Goal: Transaction & Acquisition: Purchase product/service

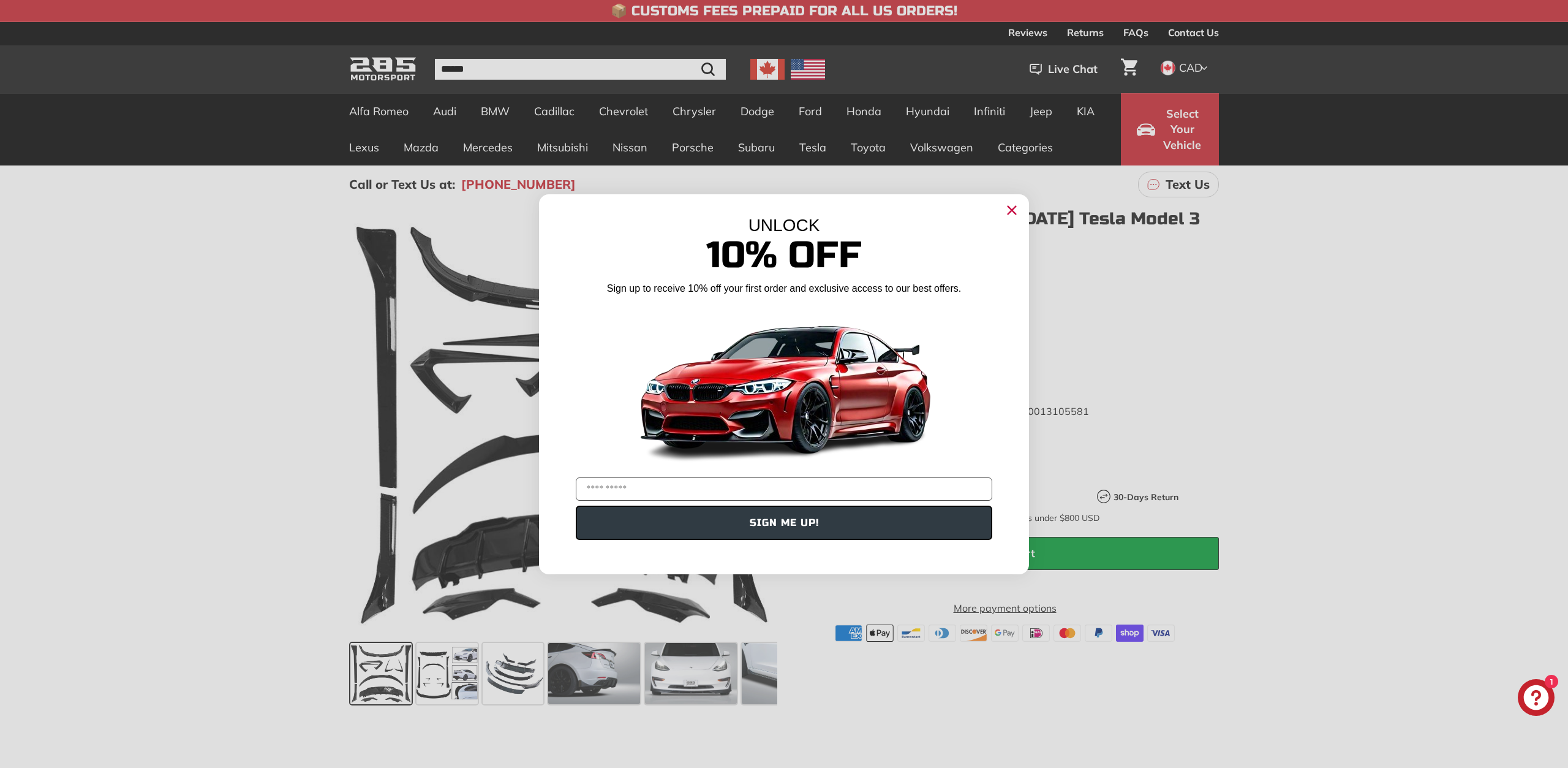
click at [1015, 210] on circle "Close dialog" at bounding box center [1012, 210] width 19 height 19
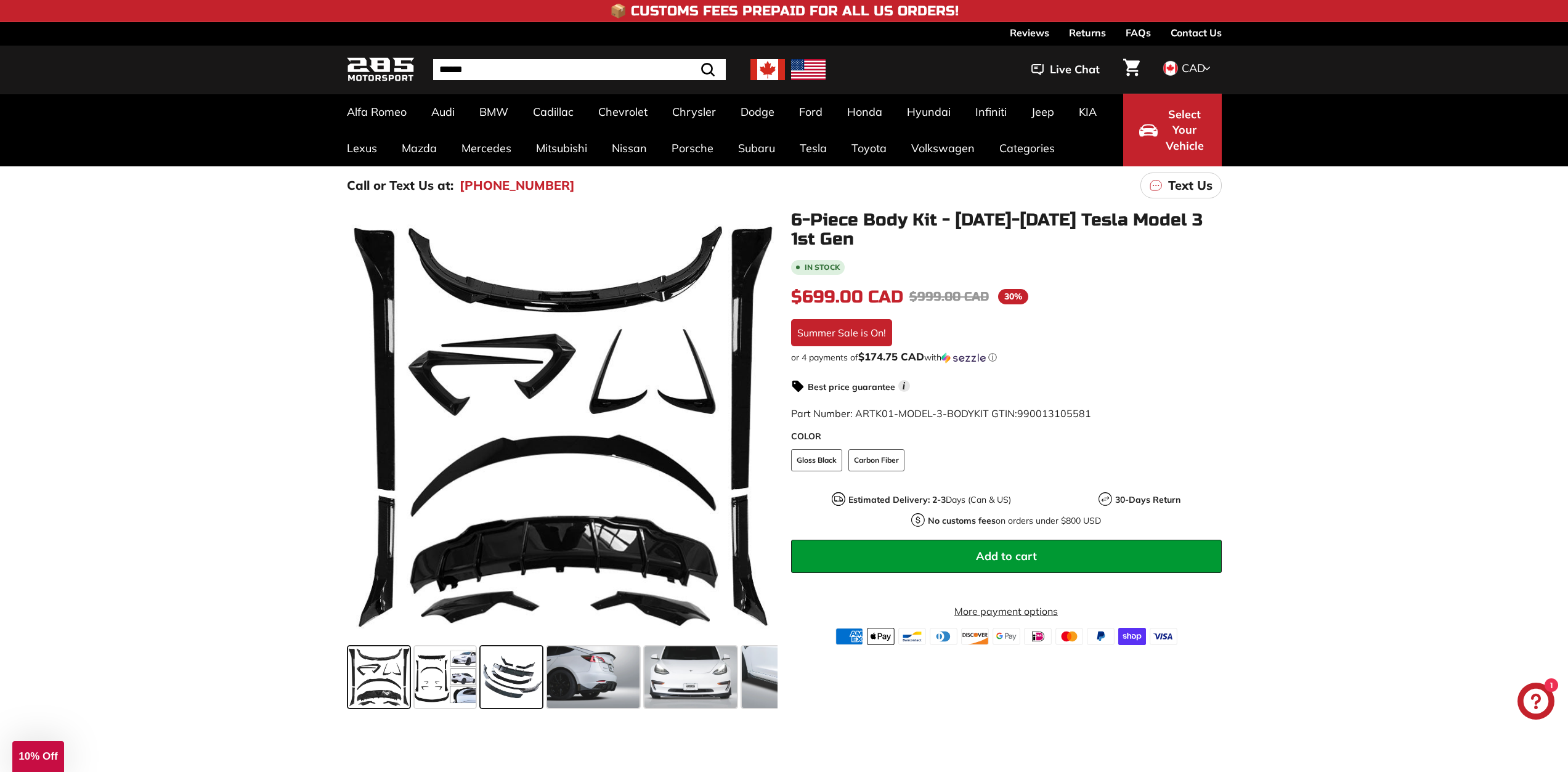
click at [505, 664] on span at bounding box center [511, 677] width 62 height 62
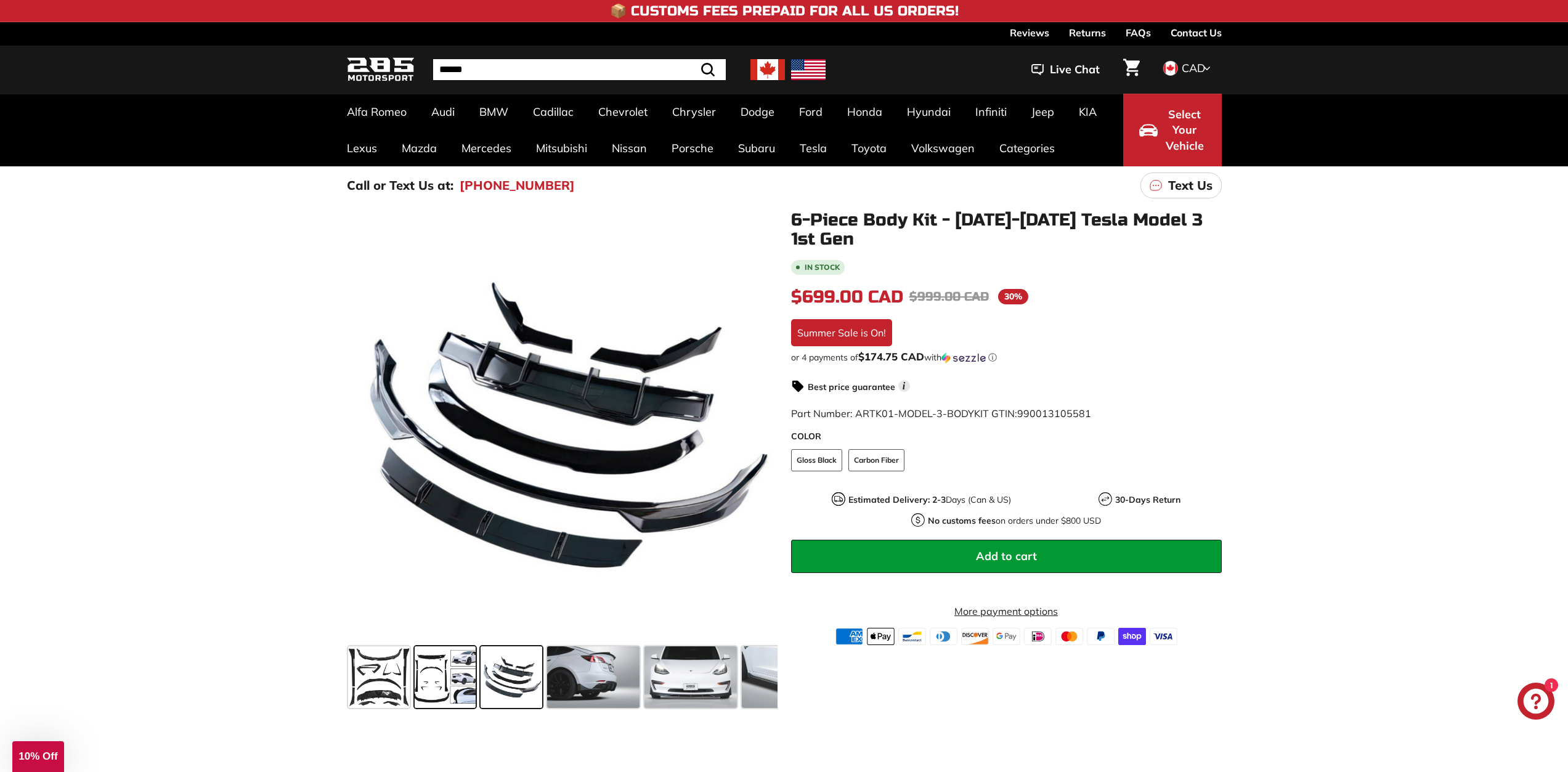
click at [460, 670] on span at bounding box center [445, 677] width 62 height 62
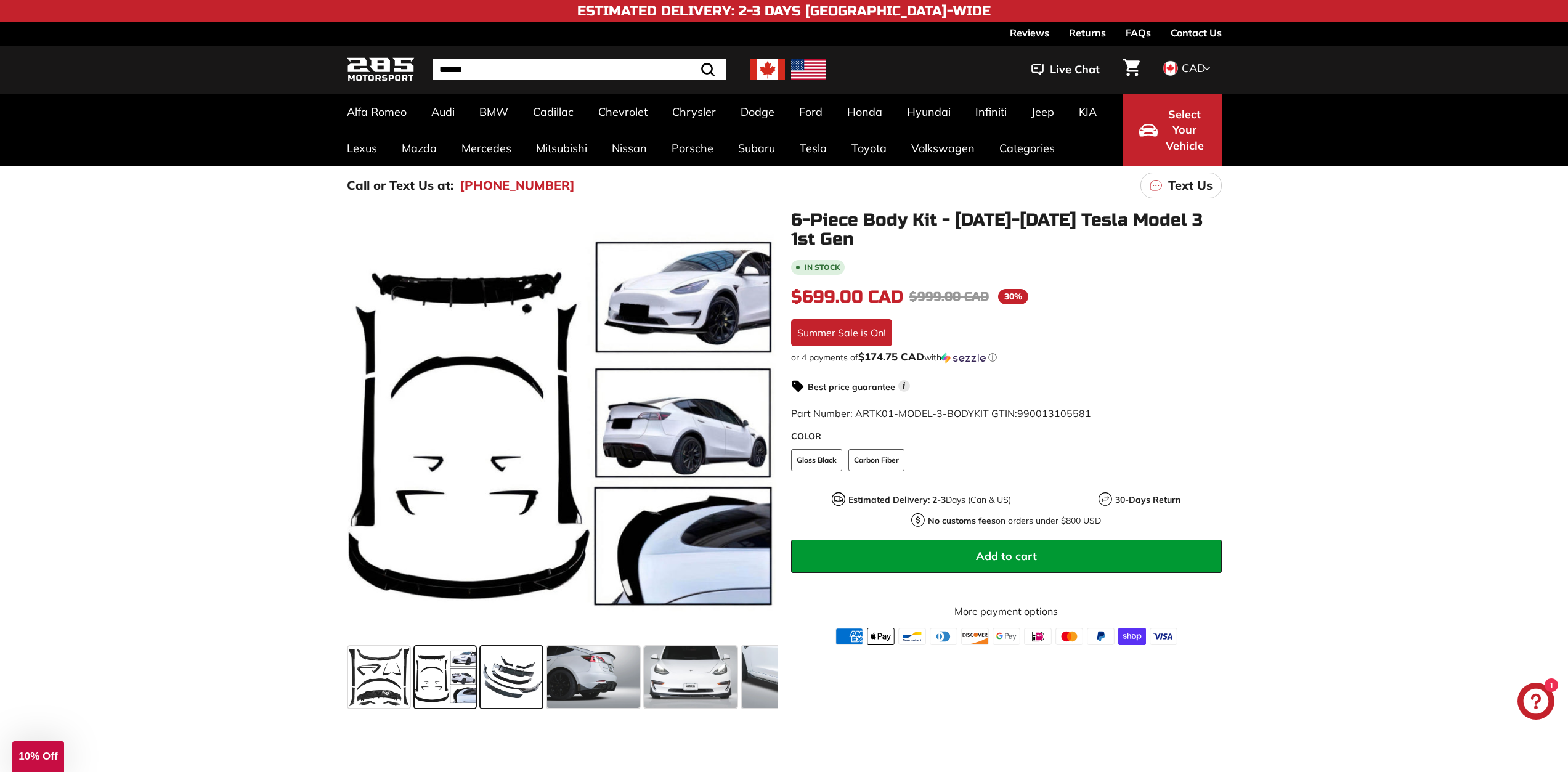
click at [523, 674] on span at bounding box center [511, 677] width 62 height 62
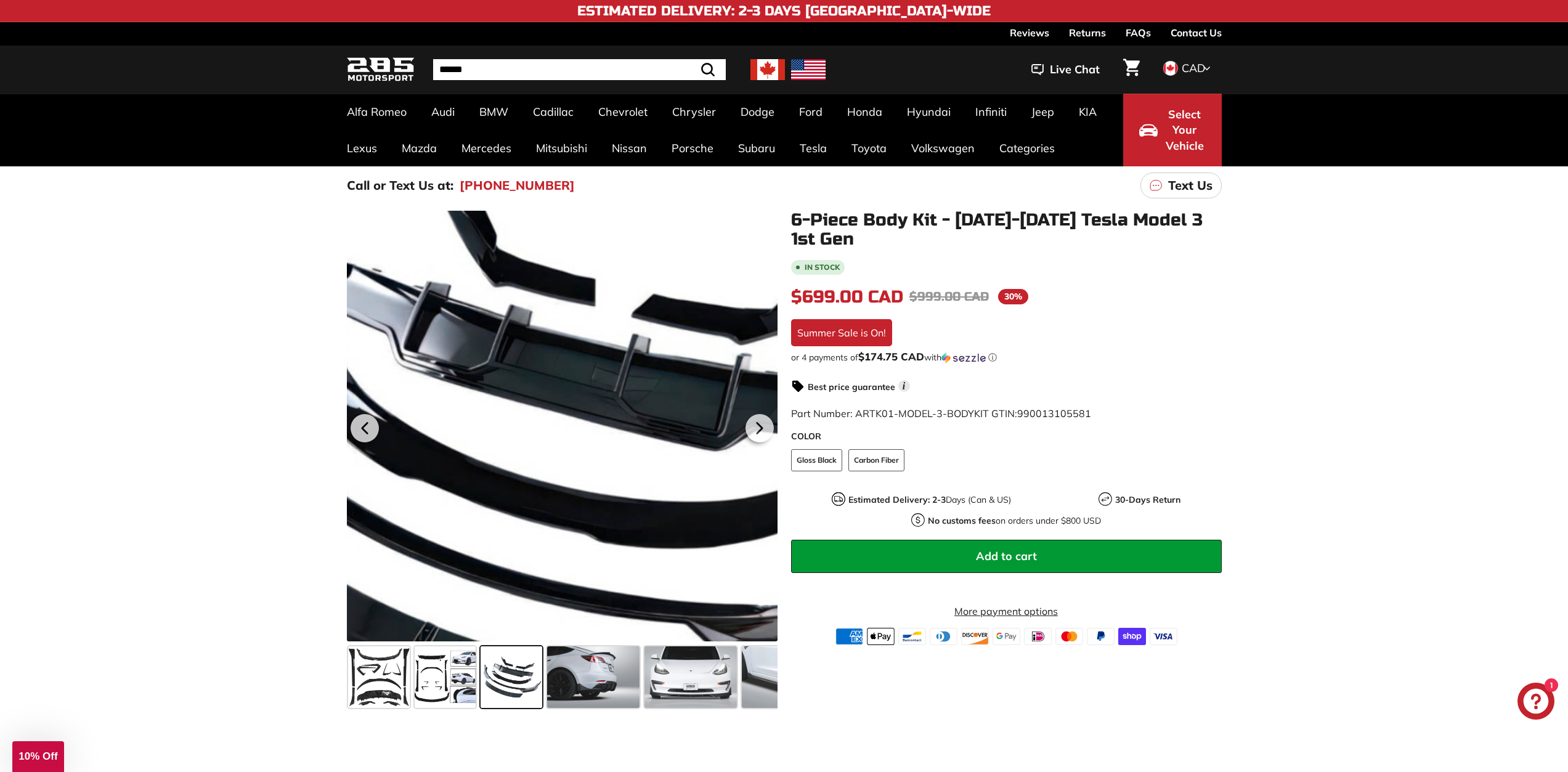
click at [550, 401] on div at bounding box center [562, 426] width 431 height 431
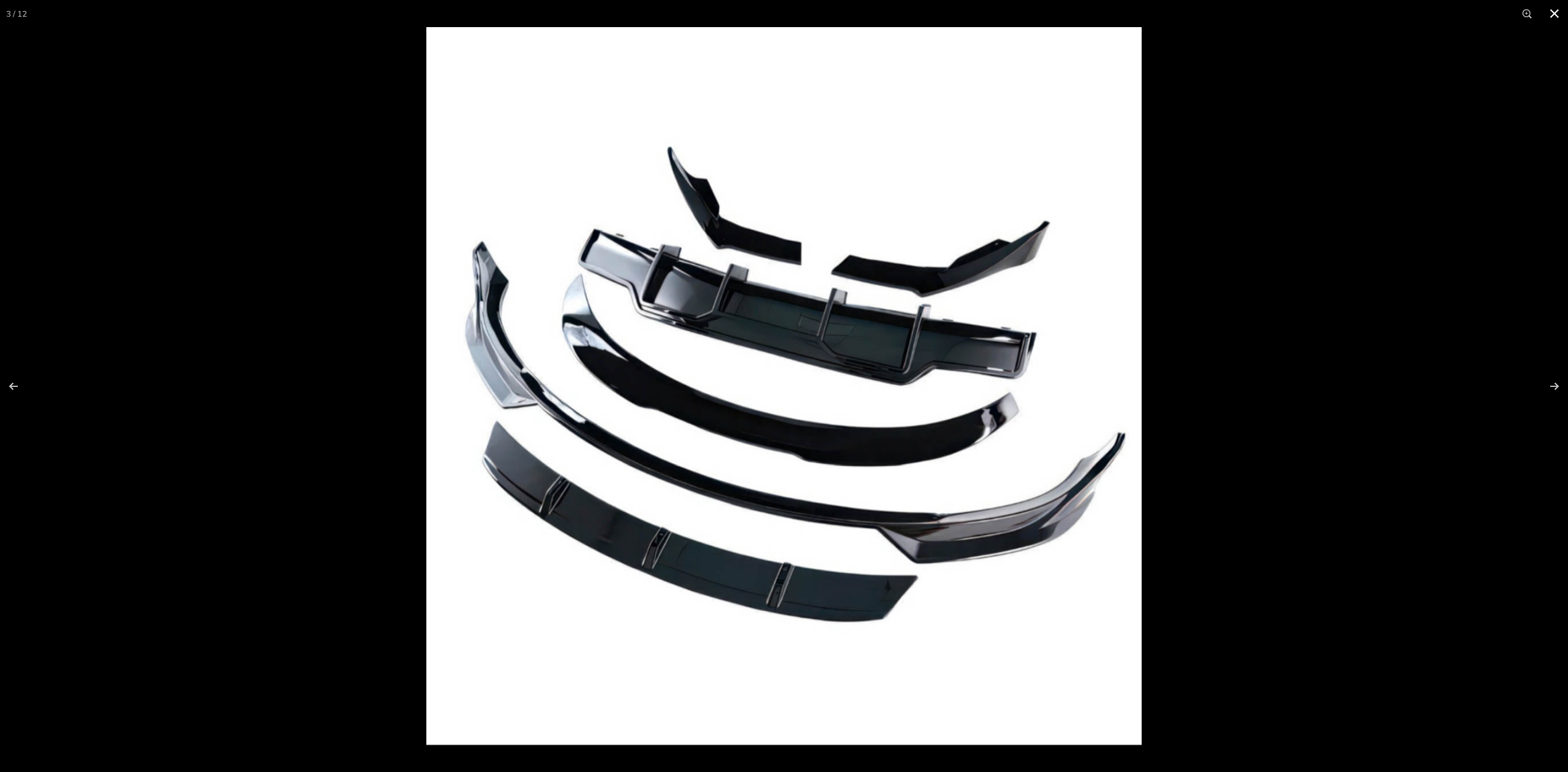
click at [1554, 9] on button at bounding box center [1554, 13] width 27 height 27
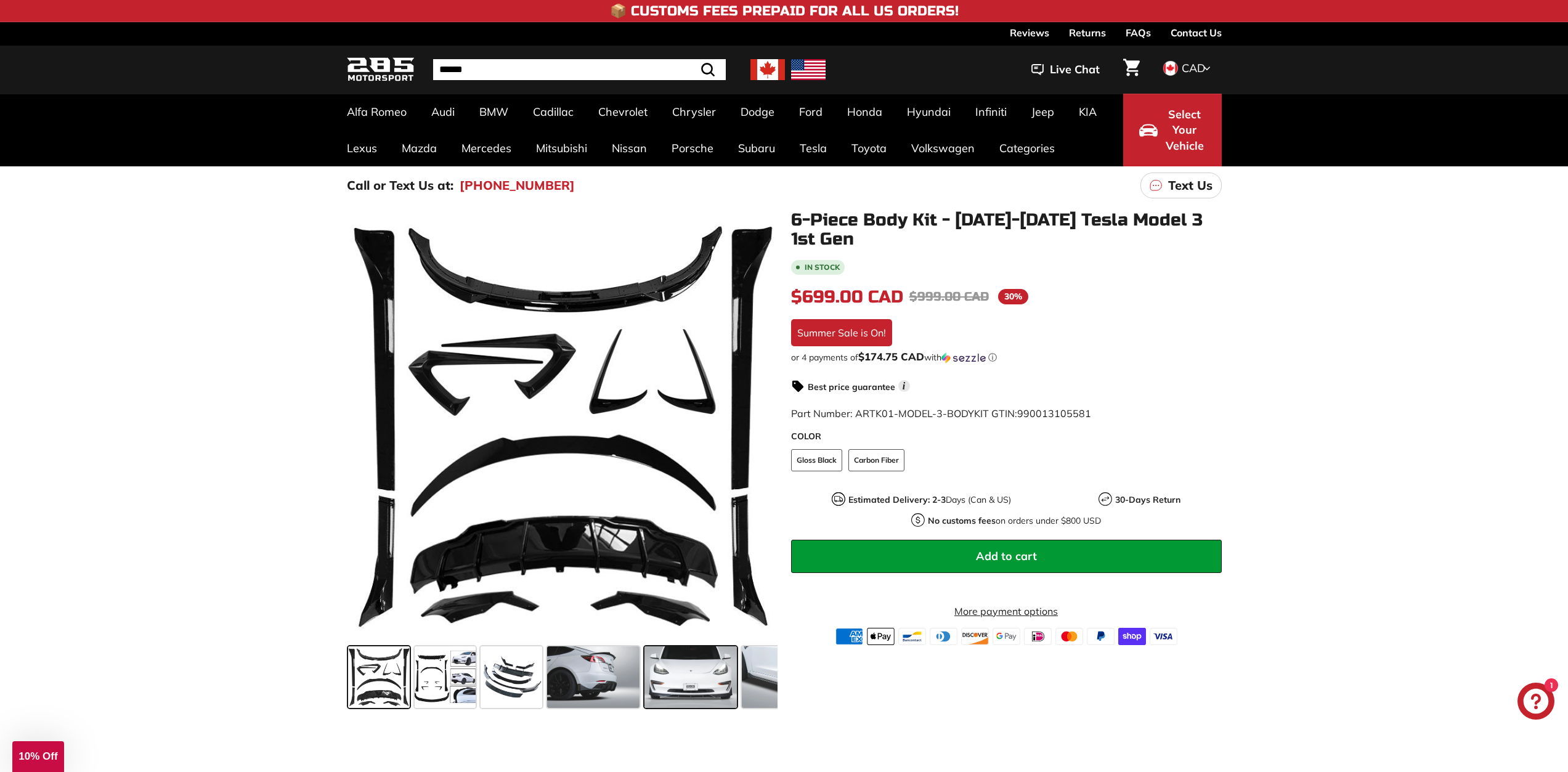
click at [692, 670] on span at bounding box center [691, 677] width 92 height 62
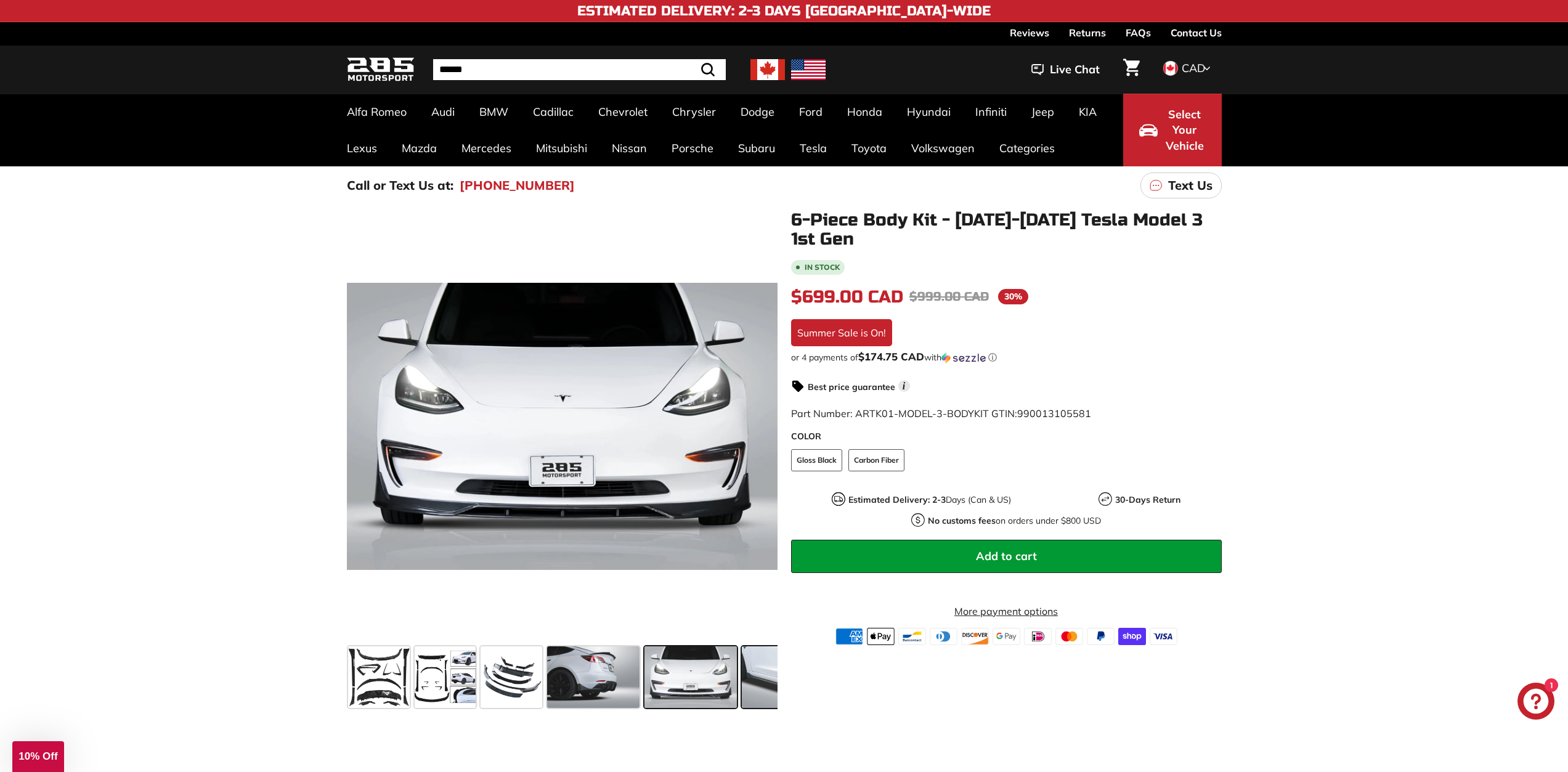
click at [753, 668] on span at bounding box center [788, 677] width 92 height 62
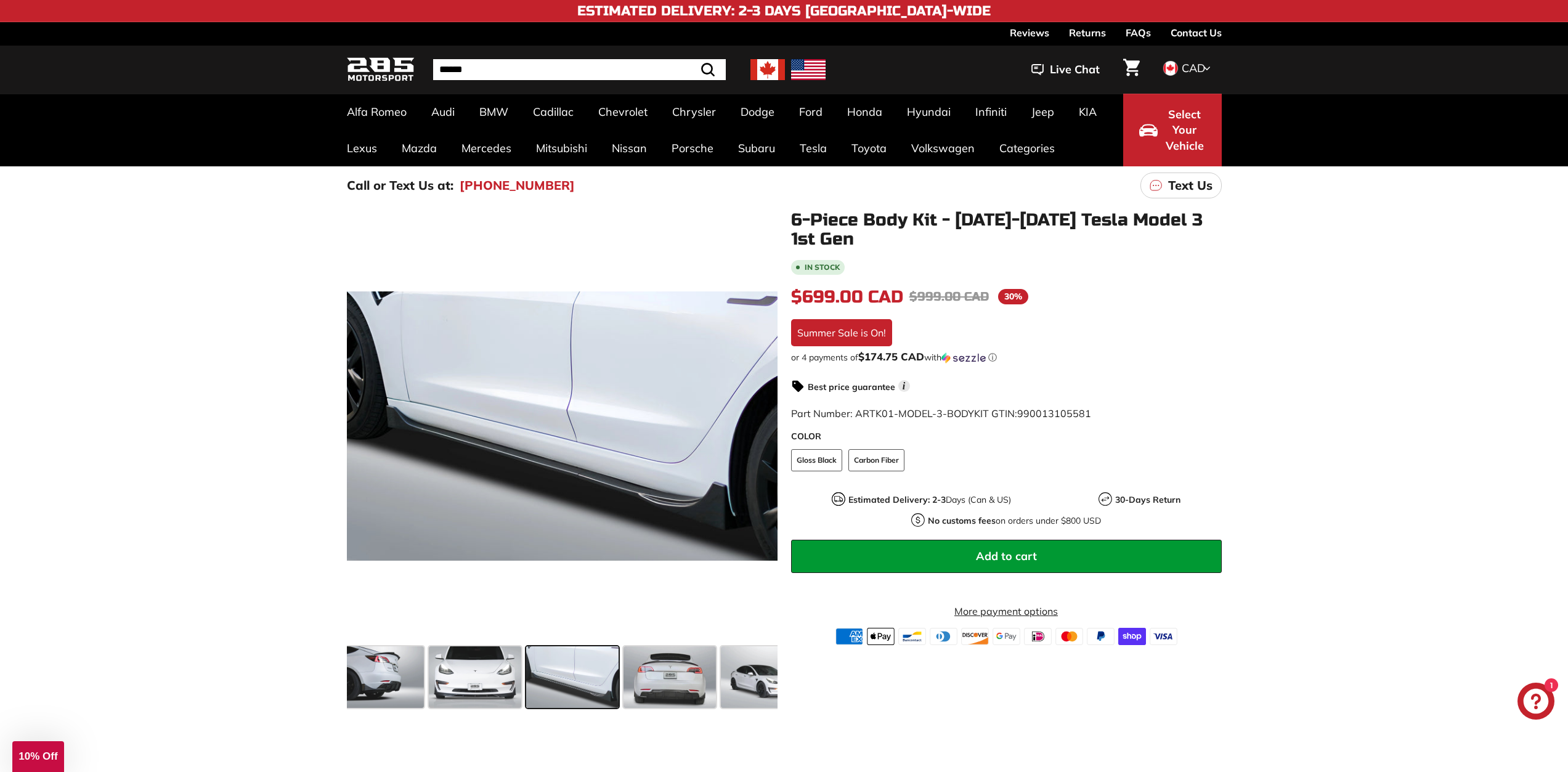
scroll to position [0, 226]
click at [753, 668] on span at bounding box center [757, 677] width 92 height 62
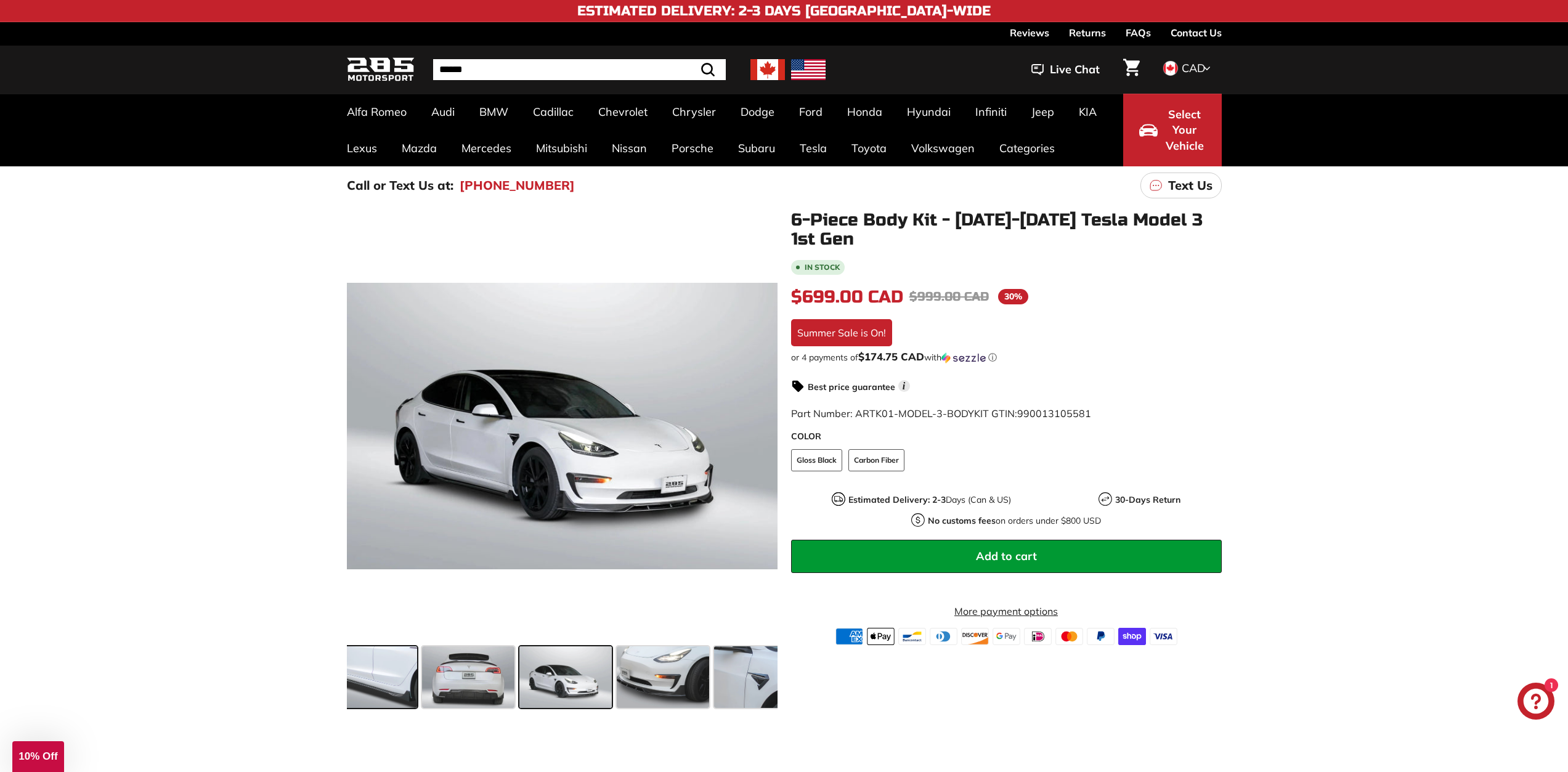
scroll to position [0, 421]
click at [753, 668] on span at bounding box center [757, 677] width 92 height 62
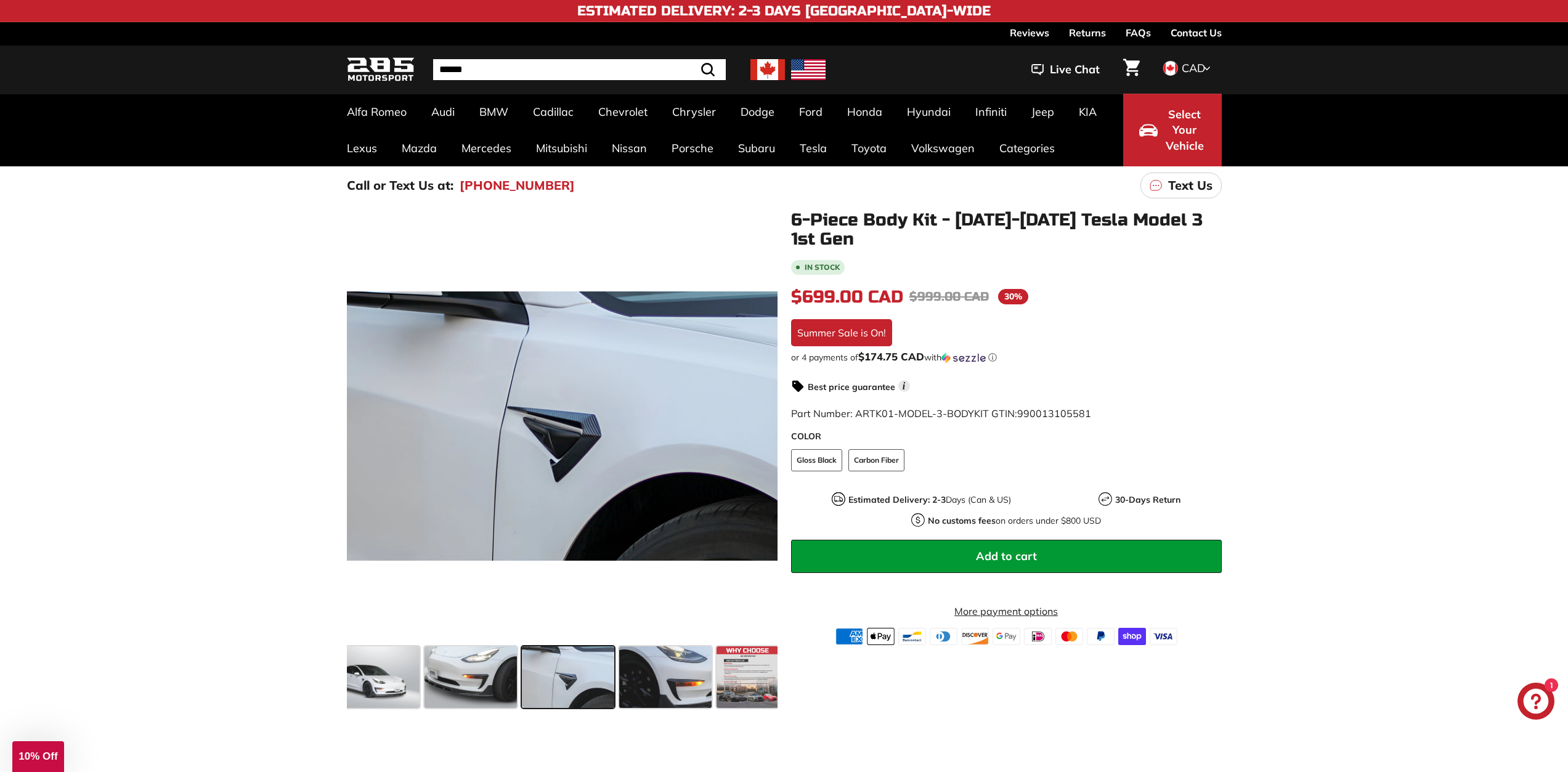
scroll to position [0, 613]
click at [753, 668] on span at bounding box center [744, 677] width 62 height 62
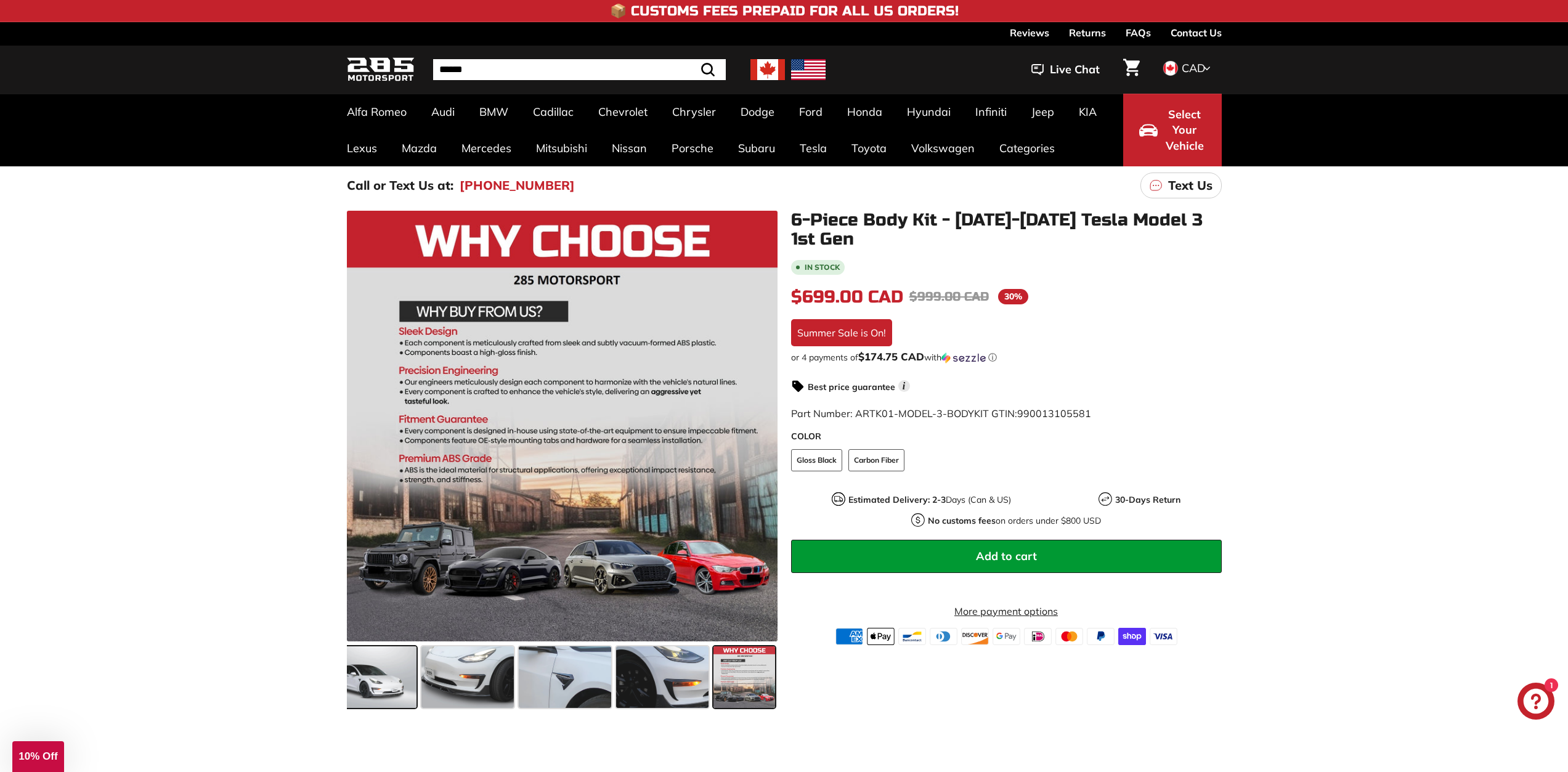
click at [386, 662] on span at bounding box center [370, 677] width 92 height 62
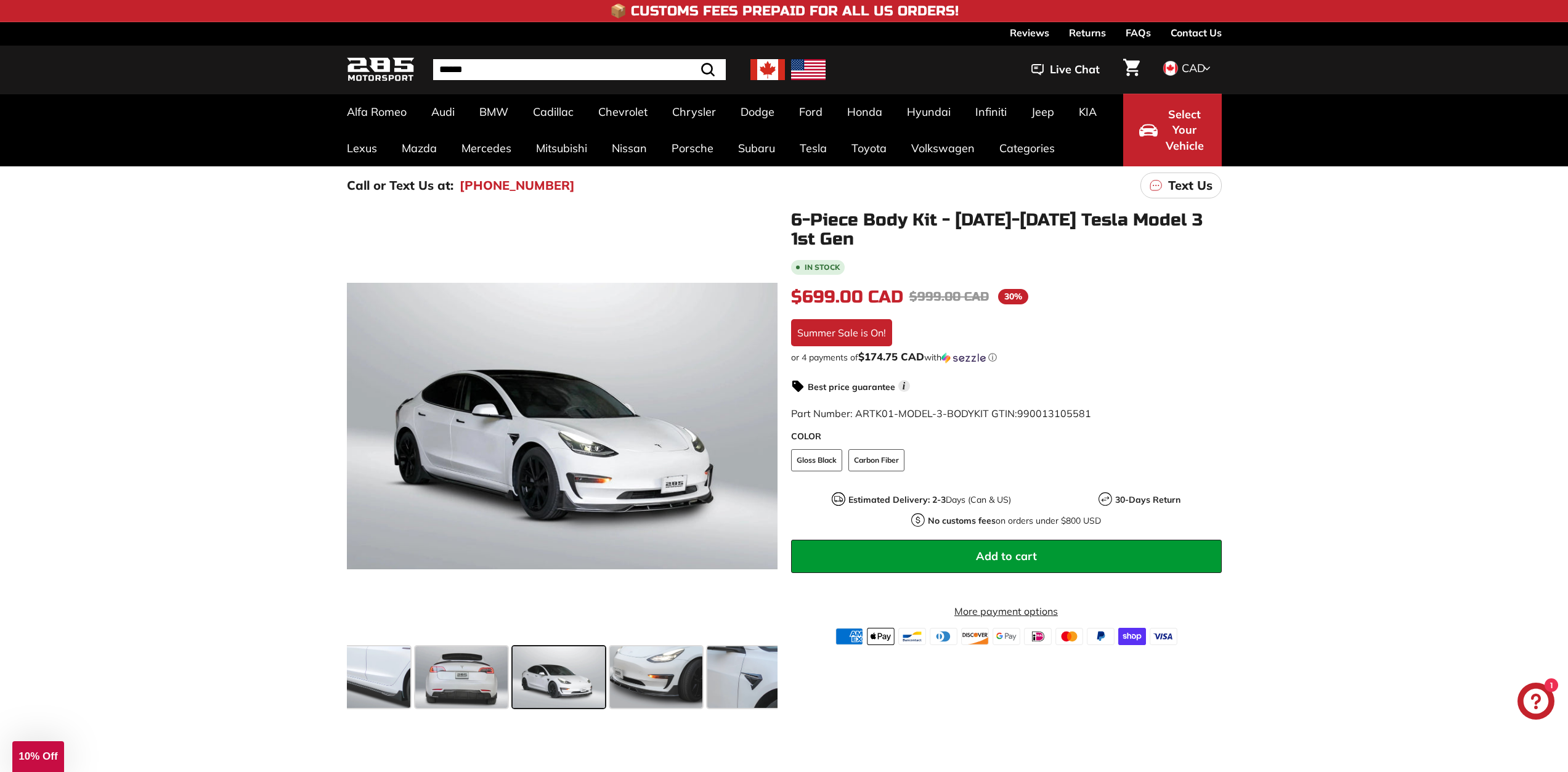
scroll to position [0, 421]
click at [385, 662] on span at bounding box center [367, 677] width 92 height 62
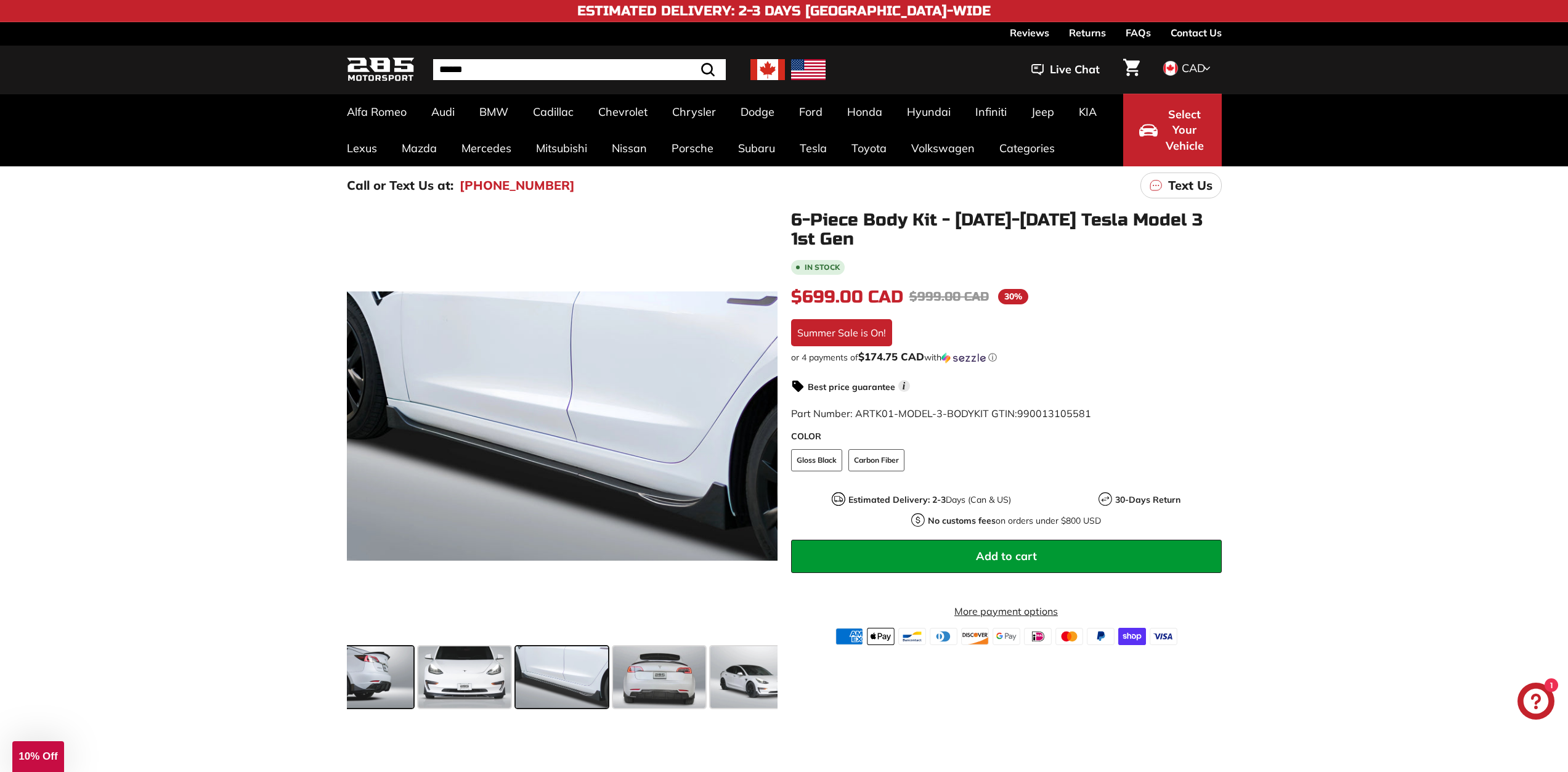
click at [392, 672] on span at bounding box center [367, 677] width 92 height 62
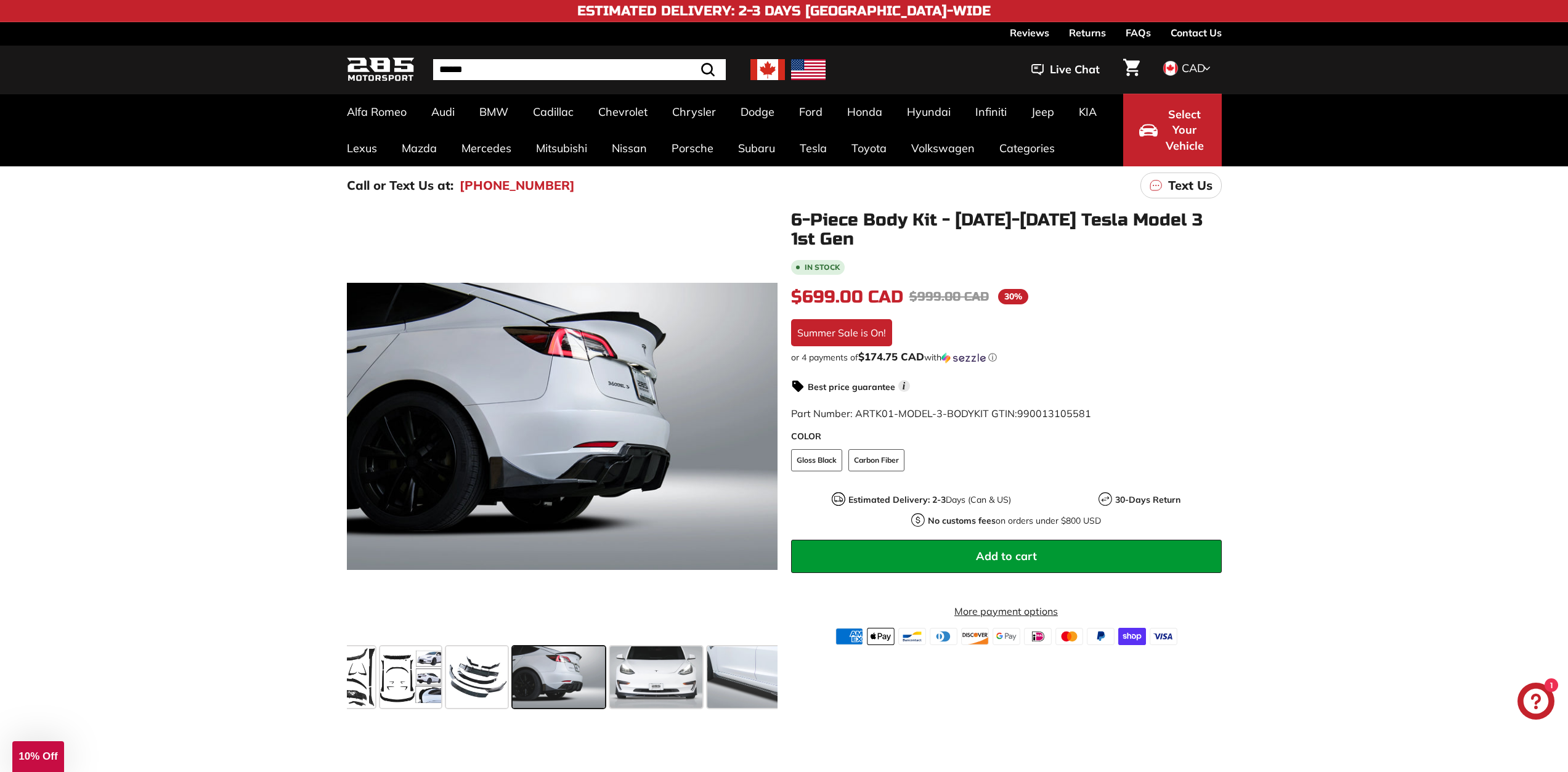
scroll to position [0, 31]
click at [392, 672] on span at bounding box center [414, 677] width 62 height 62
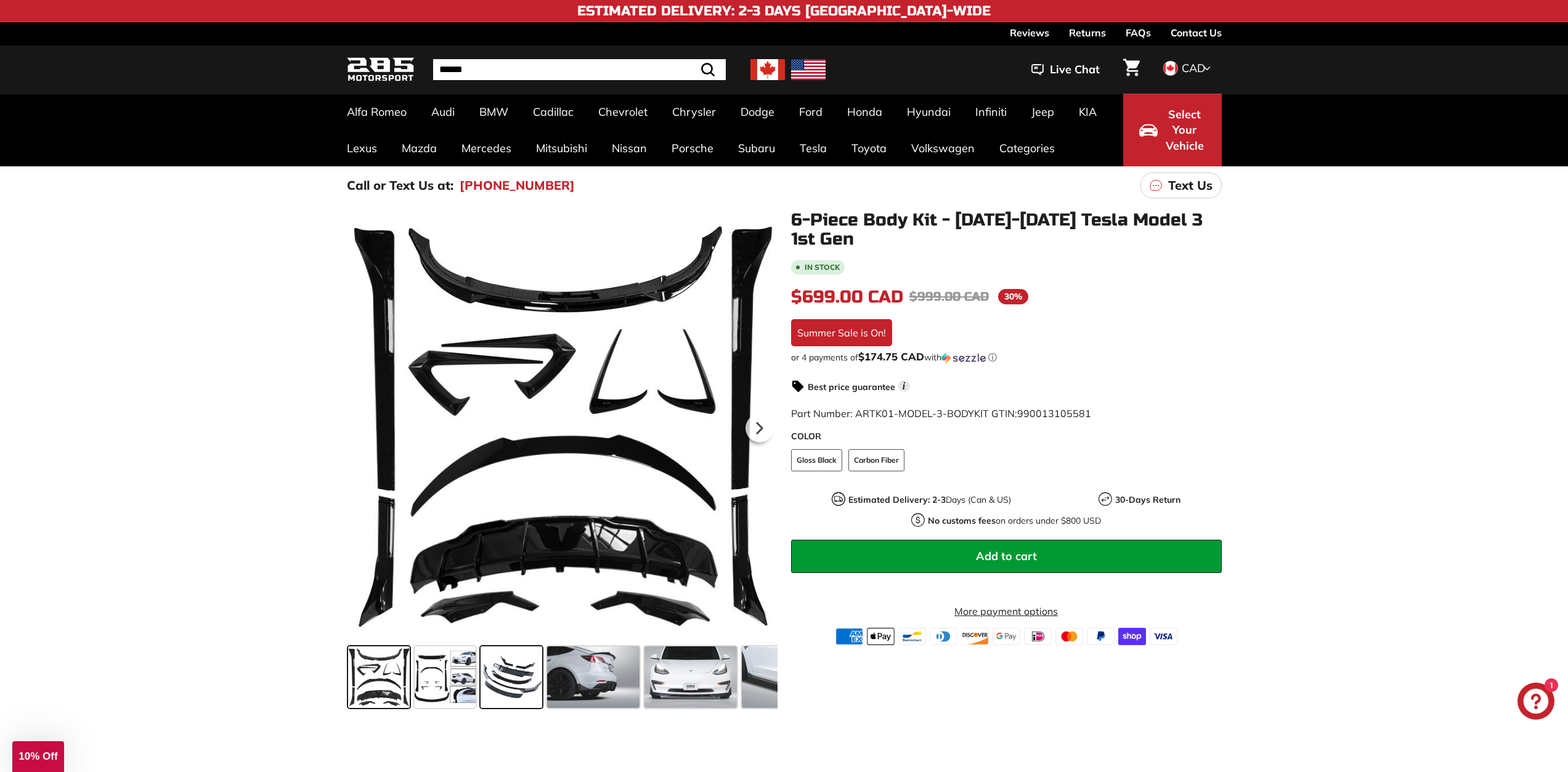
click at [515, 685] on span at bounding box center [511, 677] width 62 height 62
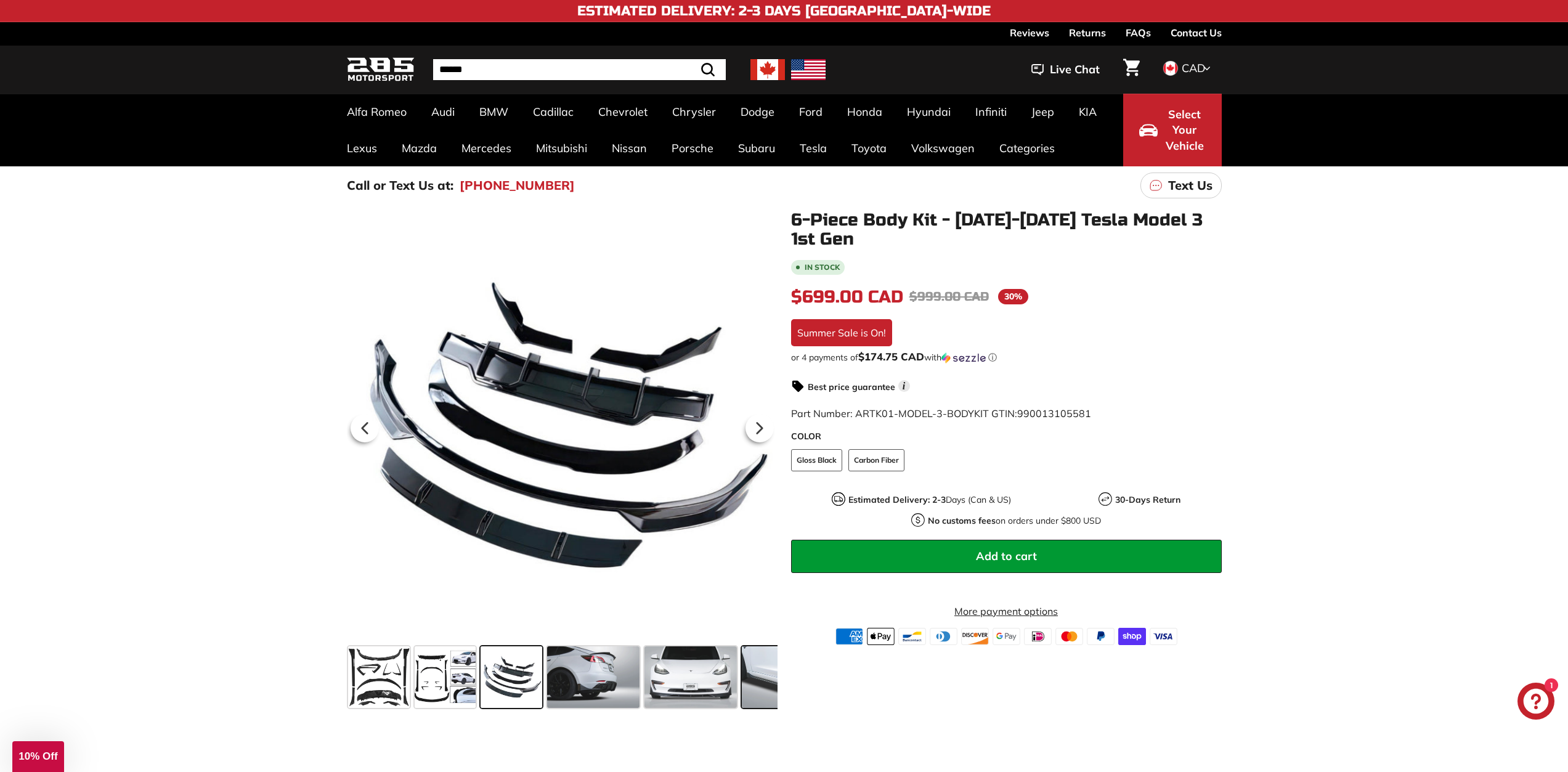
click at [760, 665] on span at bounding box center [788, 677] width 92 height 62
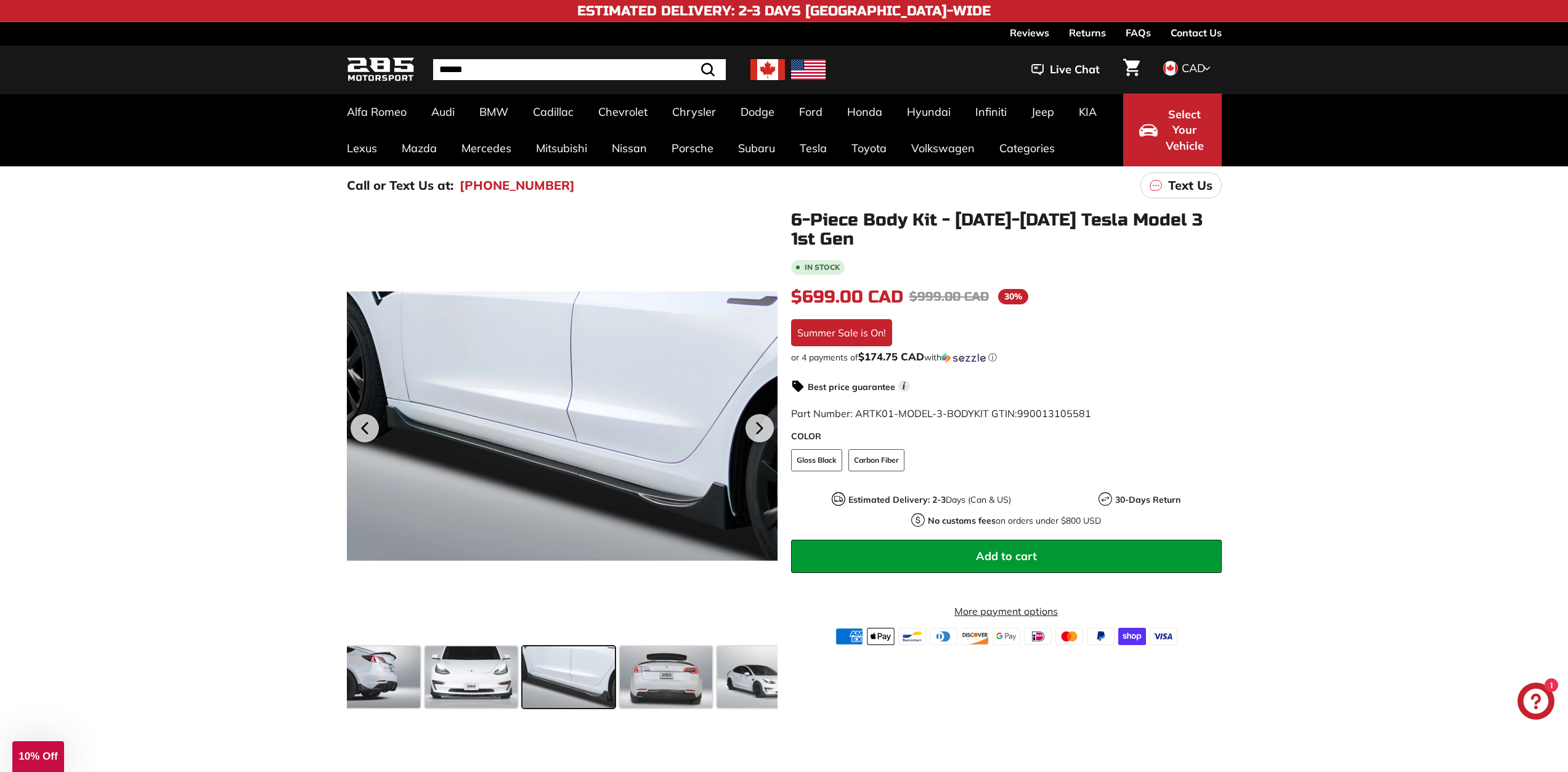
scroll to position [0, 226]
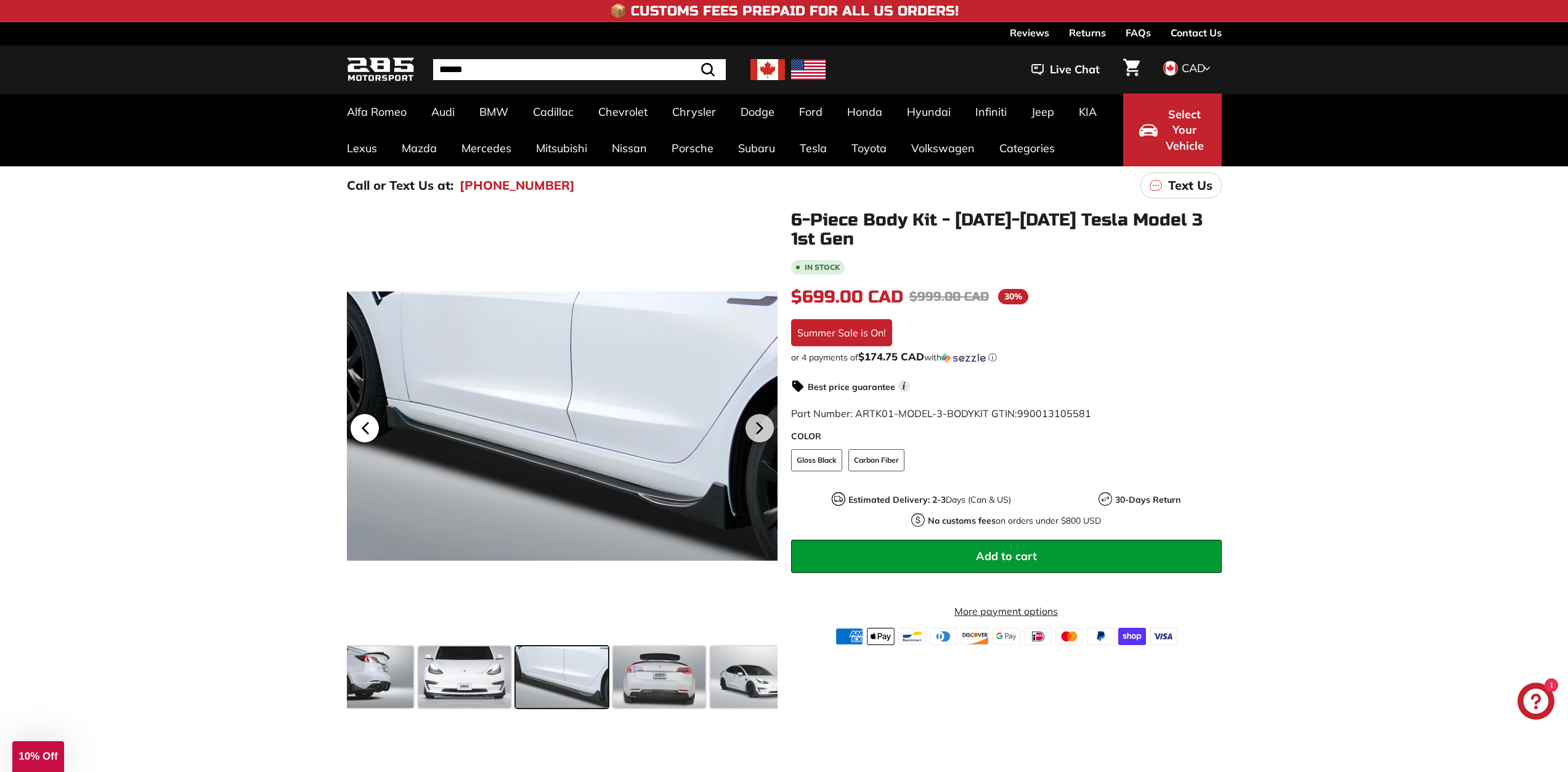
click at [376, 422] on icon at bounding box center [365, 427] width 28 height 28
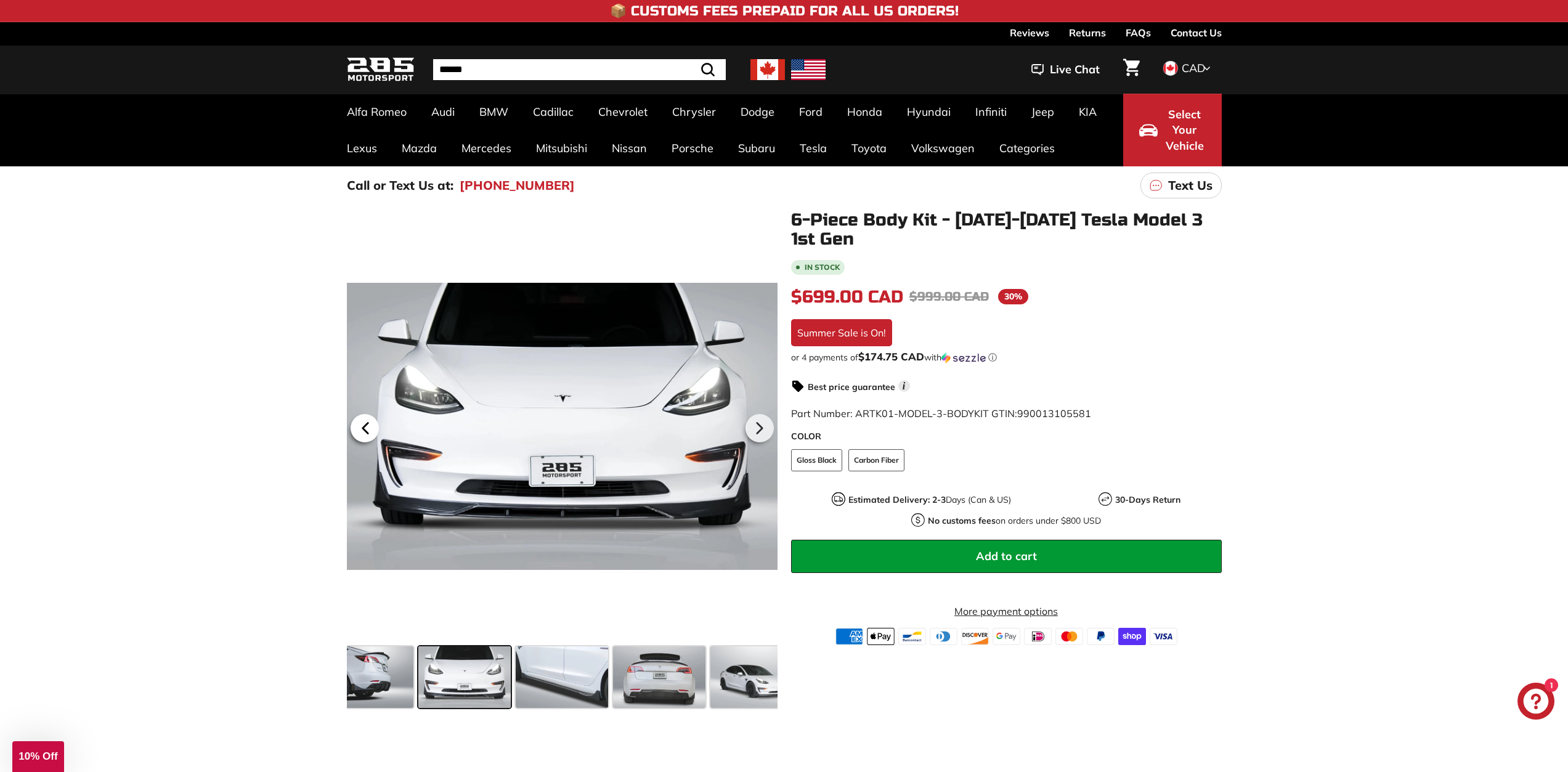
click at [376, 422] on icon at bounding box center [365, 427] width 28 height 28
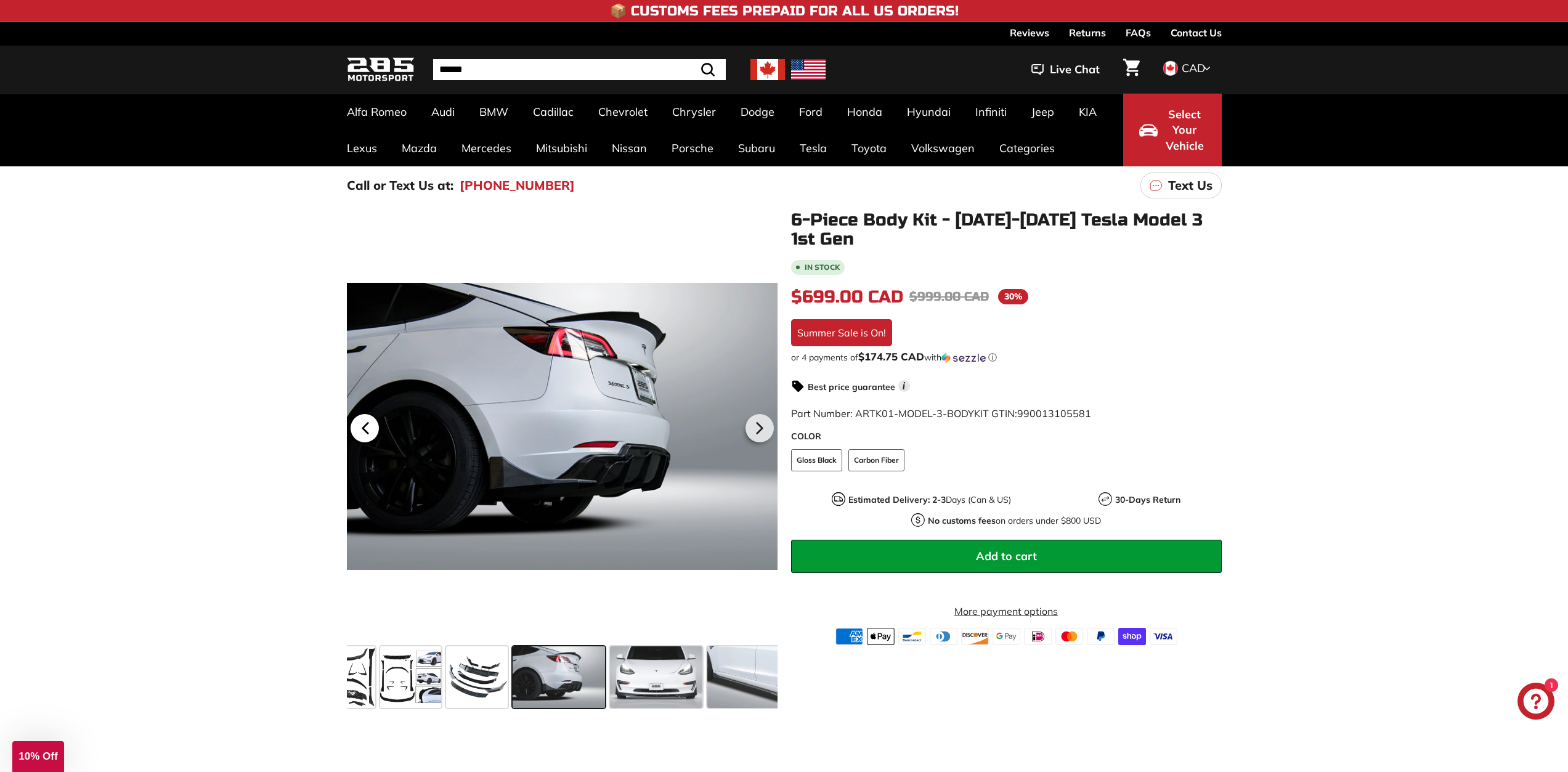
scroll to position [0, 31]
click at [376, 422] on icon at bounding box center [365, 427] width 28 height 28
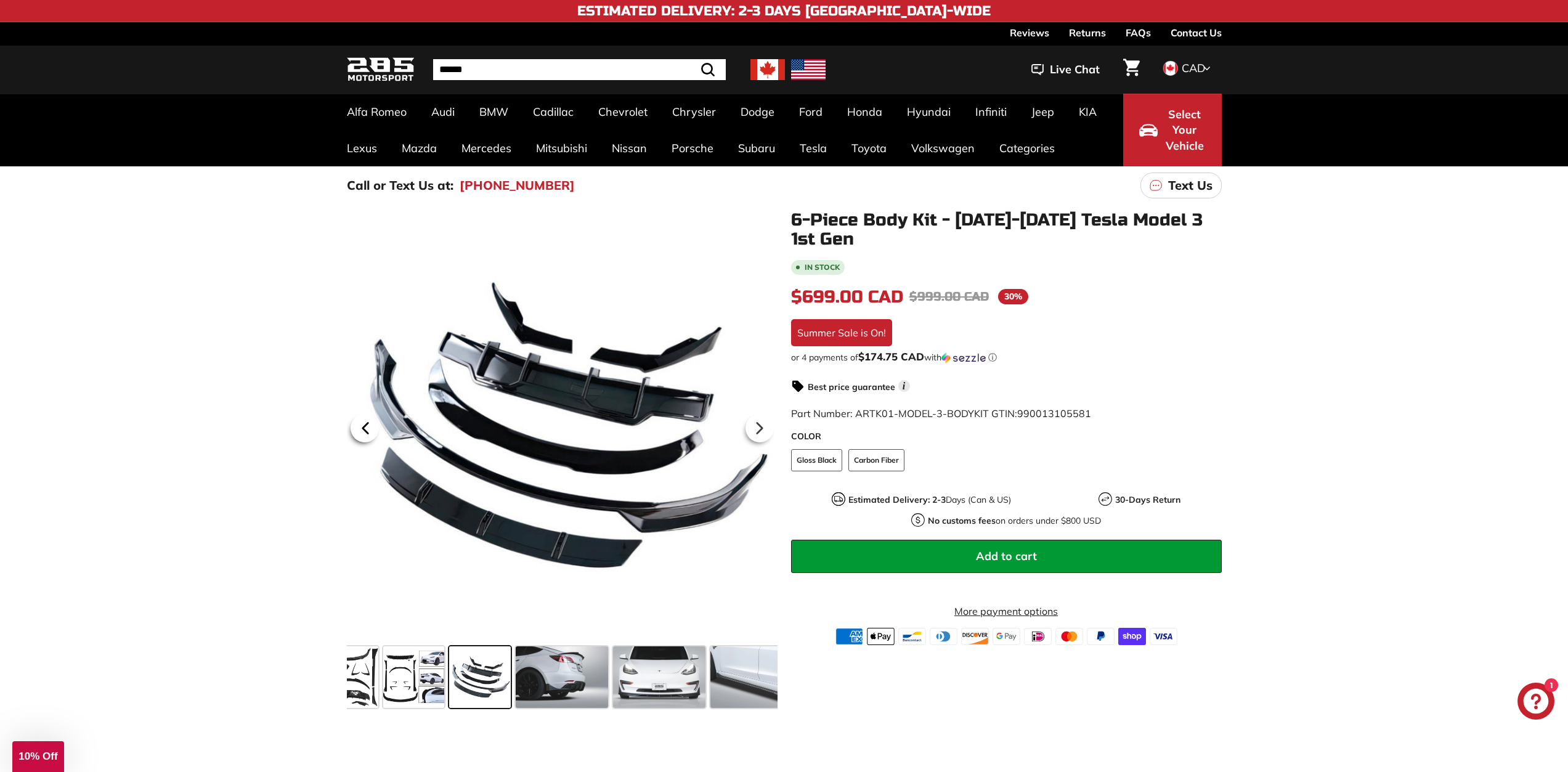
click at [376, 422] on icon at bounding box center [365, 427] width 28 height 28
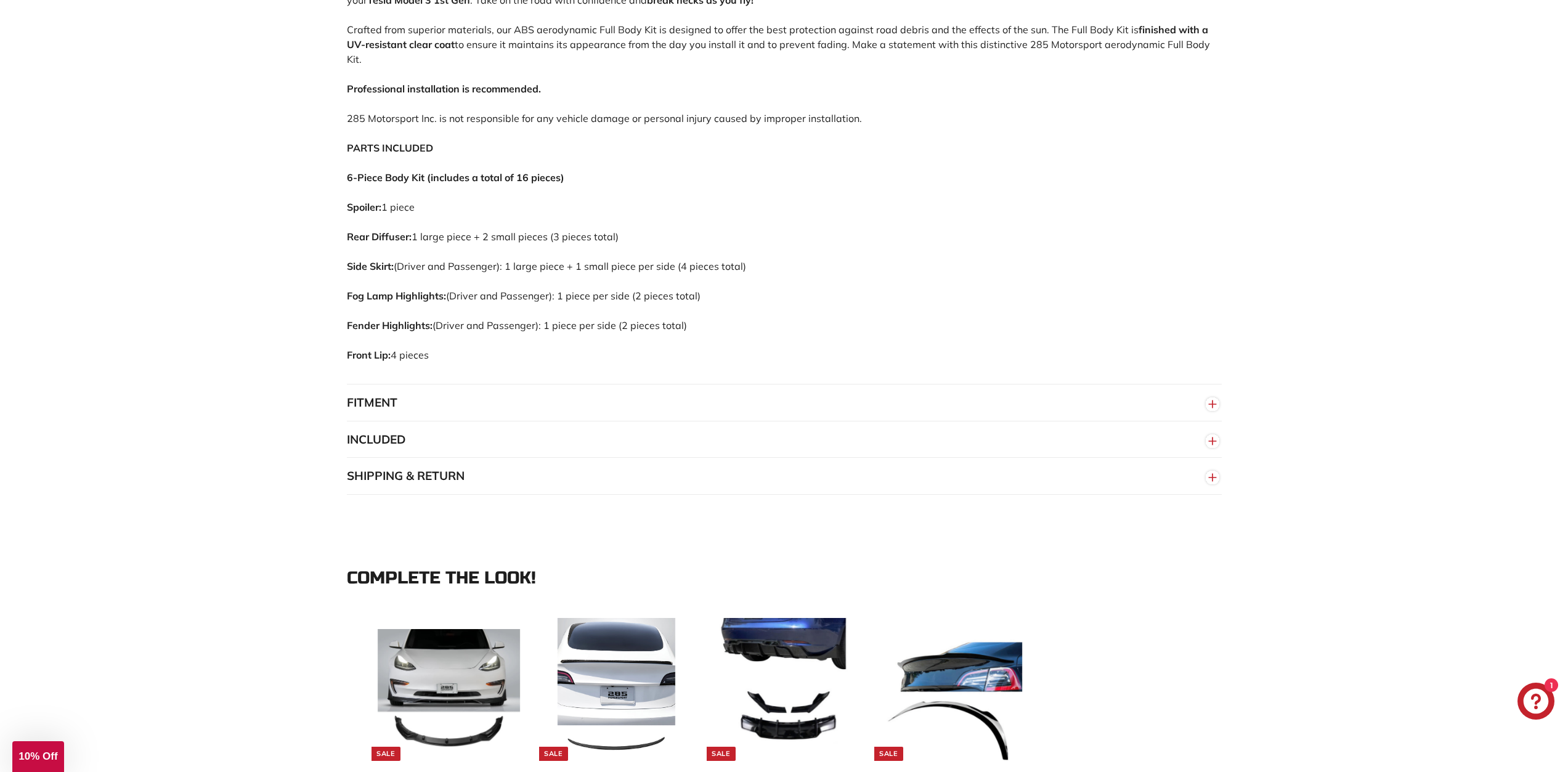
scroll to position [801, 0]
